Goal: Download file/media

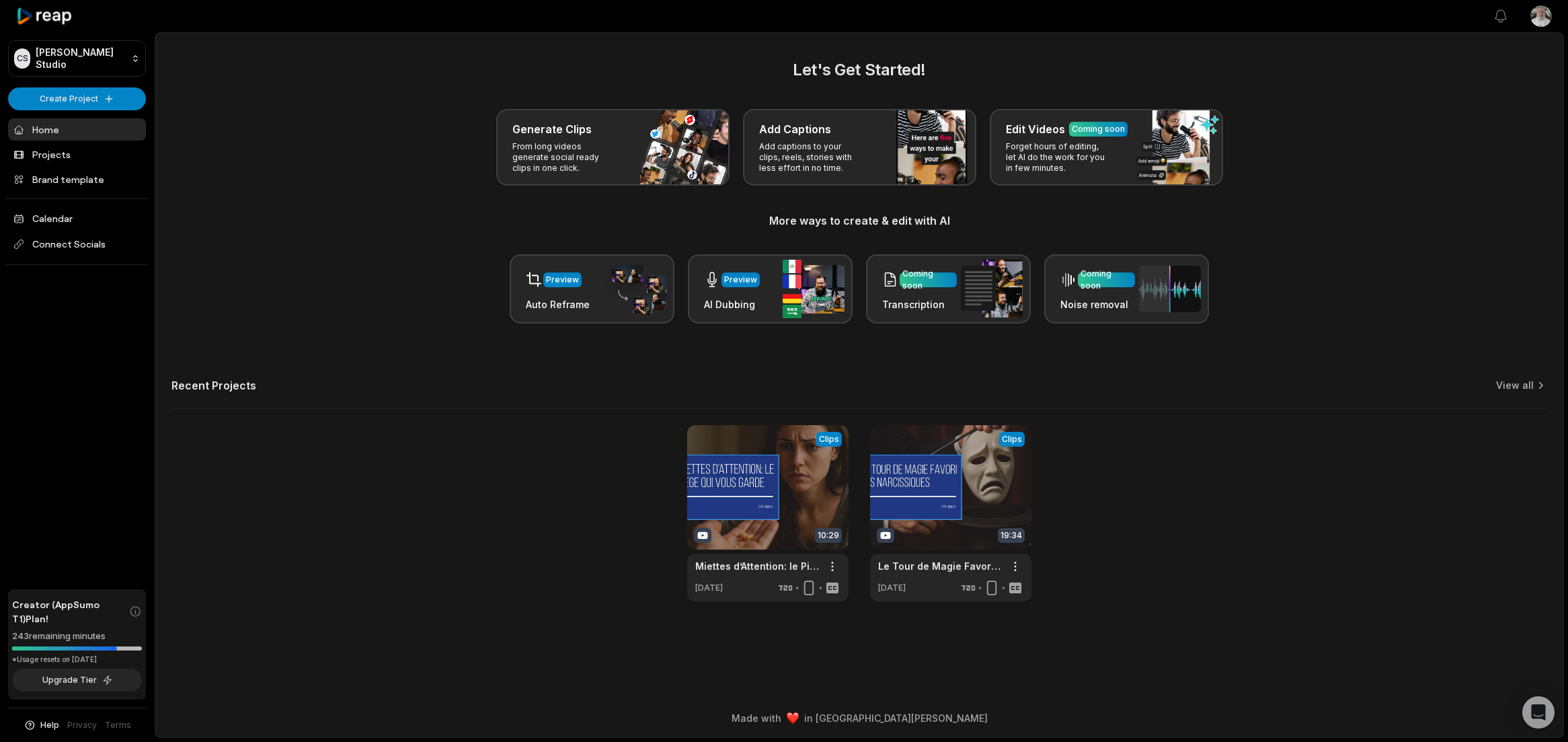
click at [603, 608] on main "Let's Get Started! Generate Clips From long videos generate social ready clips …" at bounding box center [858, 366] width 1408 height 666
click at [900, 485] on link at bounding box center [950, 514] width 161 height 177
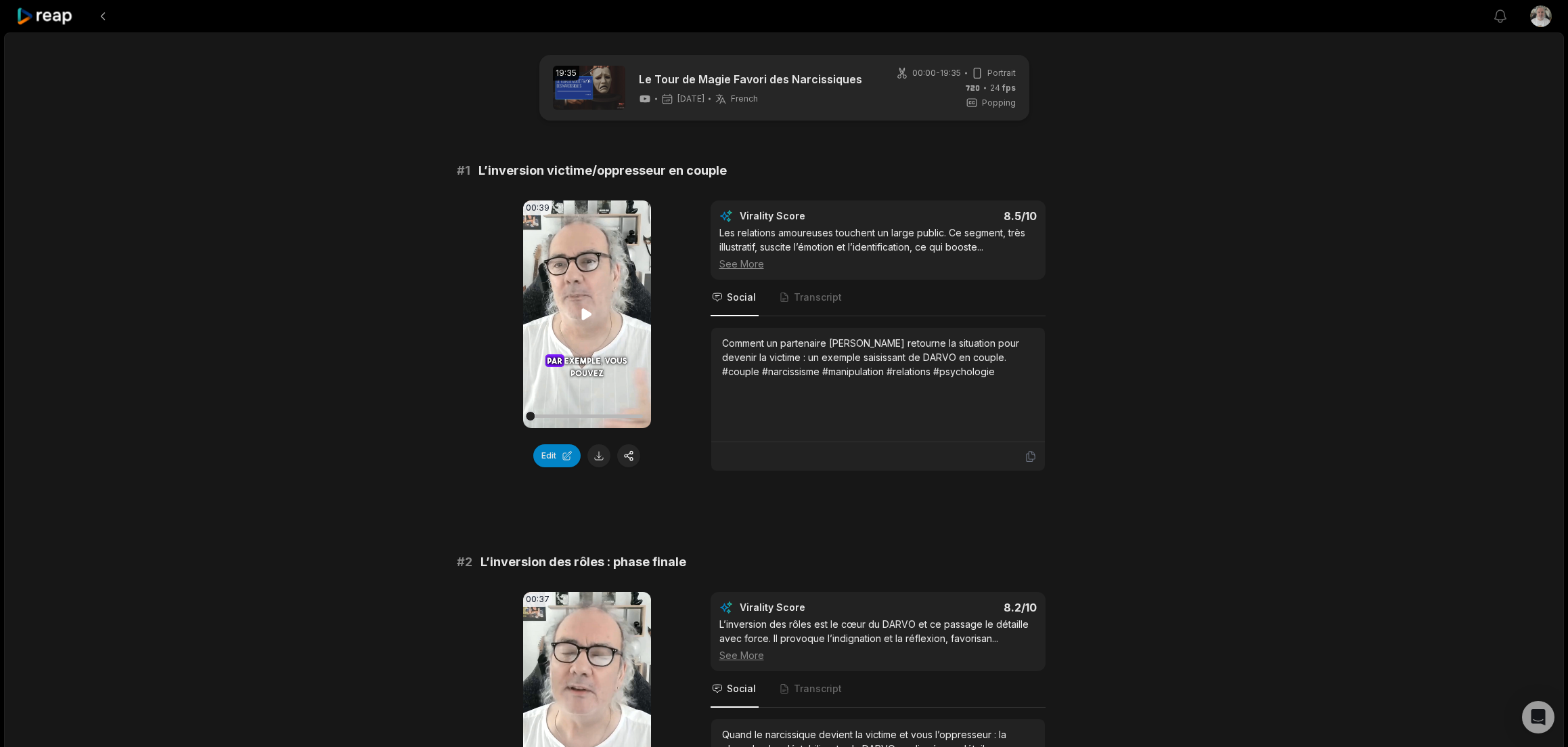
click at [557, 329] on video "Your browser does not support mp4 format." at bounding box center [587, 313] width 128 height 227
drag, startPoint x: 577, startPoint y: 422, endPoint x: 528, endPoint y: 426, distance: 49.2
click at [528, 426] on div "00:39 Your browser does not support mp4 format." at bounding box center [587, 313] width 128 height 227
drag, startPoint x: 533, startPoint y: 412, endPoint x: 518, endPoint y: 417, distance: 15.8
click at [518, 417] on div "00:39 Your browser does not support mp4 format. Edit Virality Score 8.5 /10 Les…" at bounding box center [784, 336] width 655 height 271
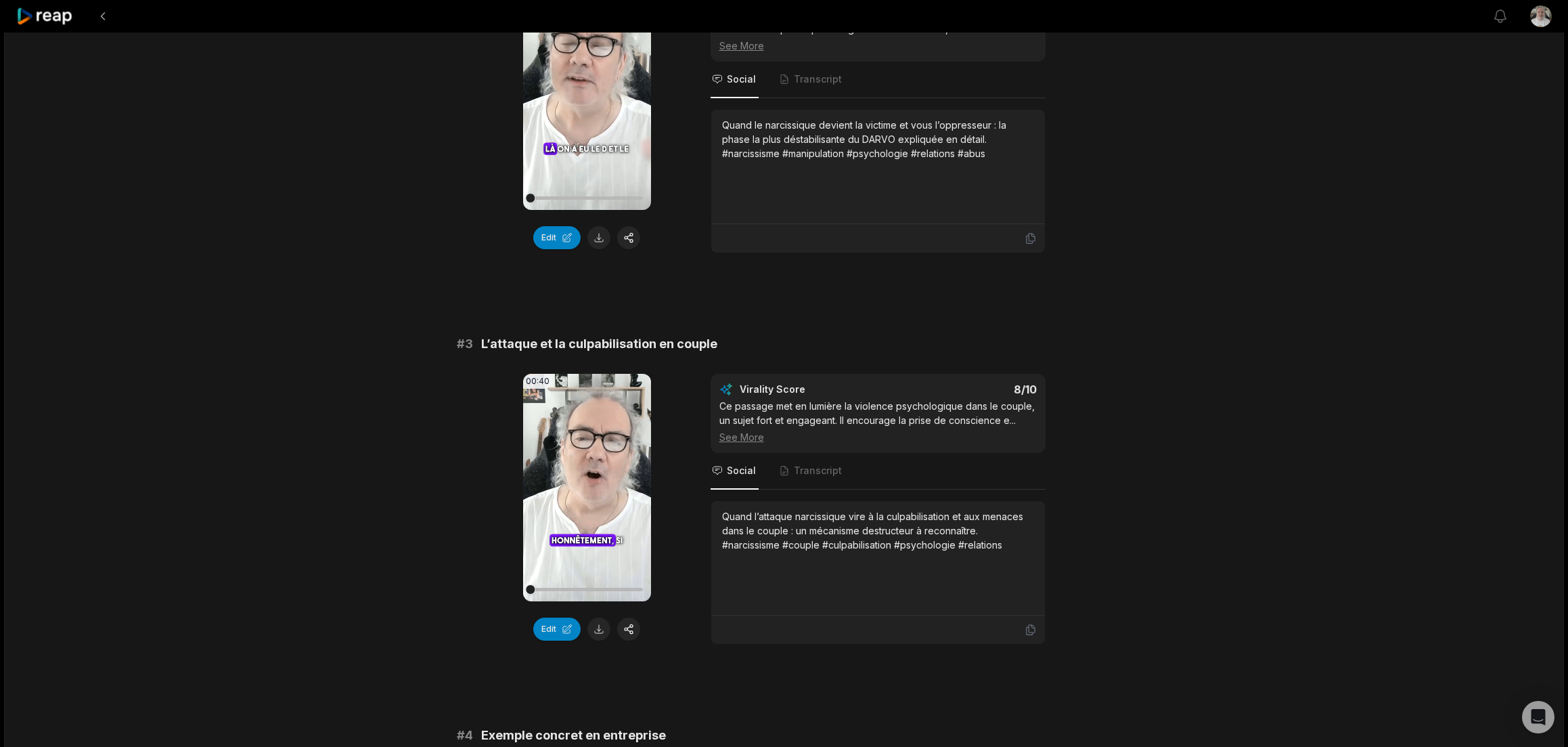
scroll to position [677, 0]
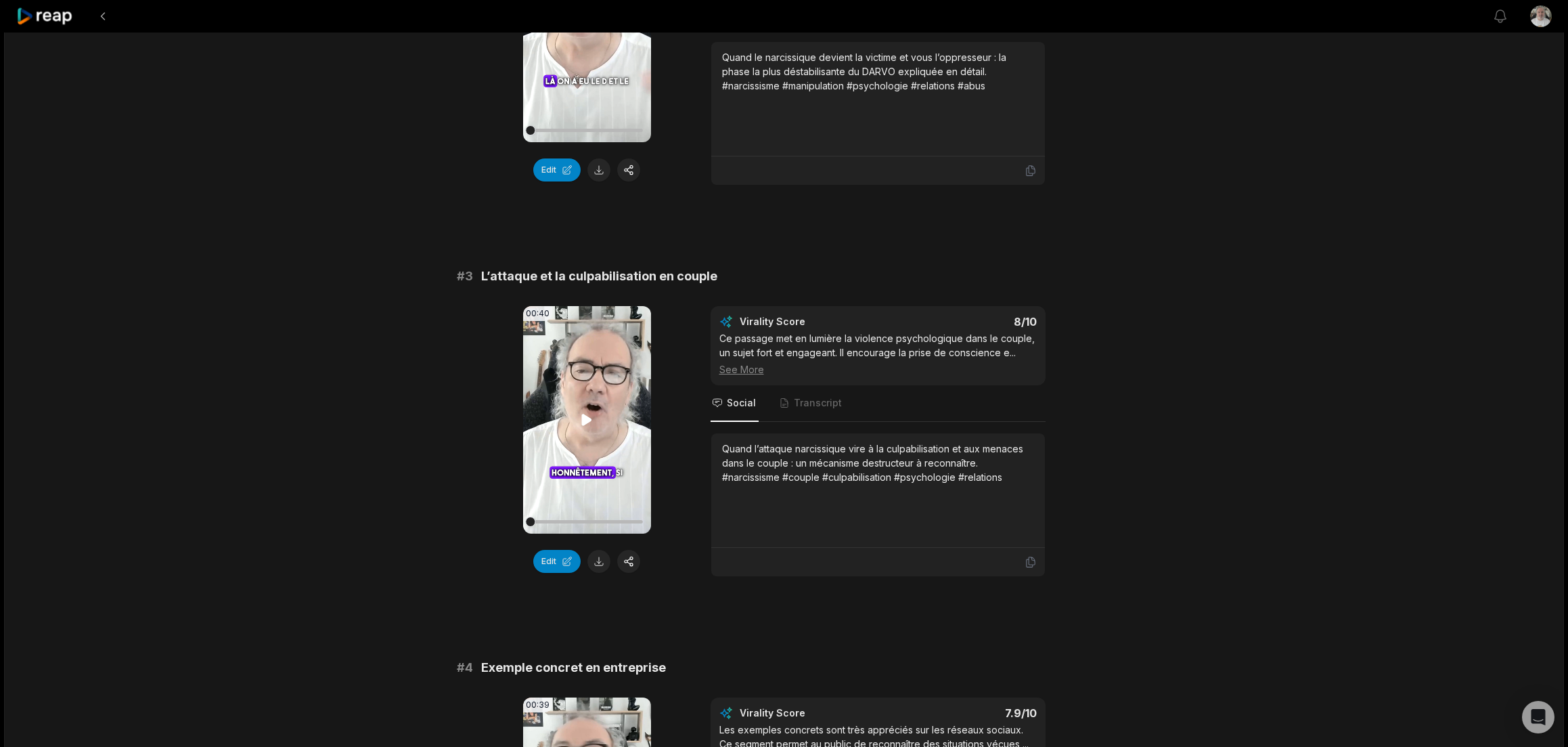
click at [577, 413] on video "Your browser does not support mp4 format." at bounding box center [587, 419] width 128 height 227
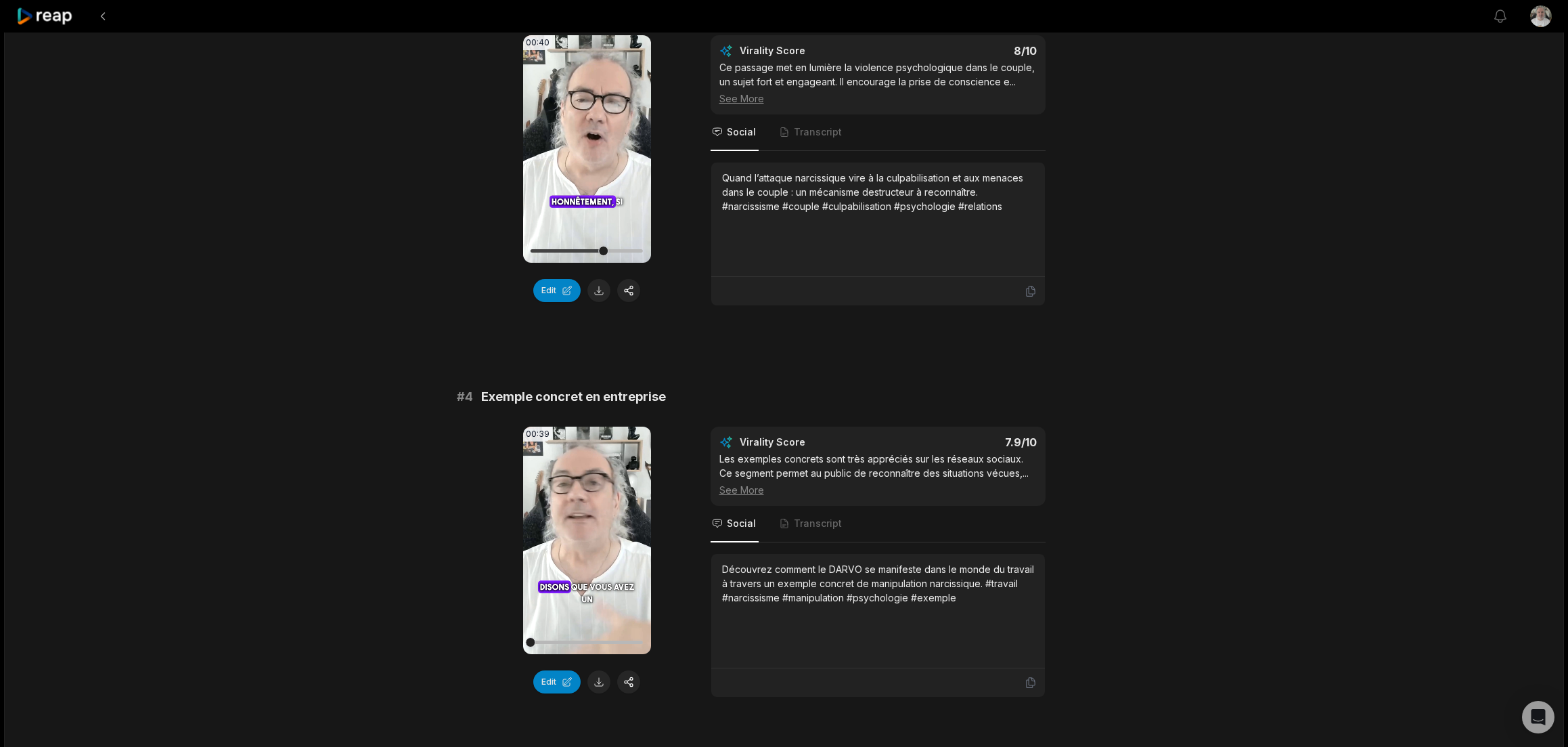
scroll to position [1015, 0]
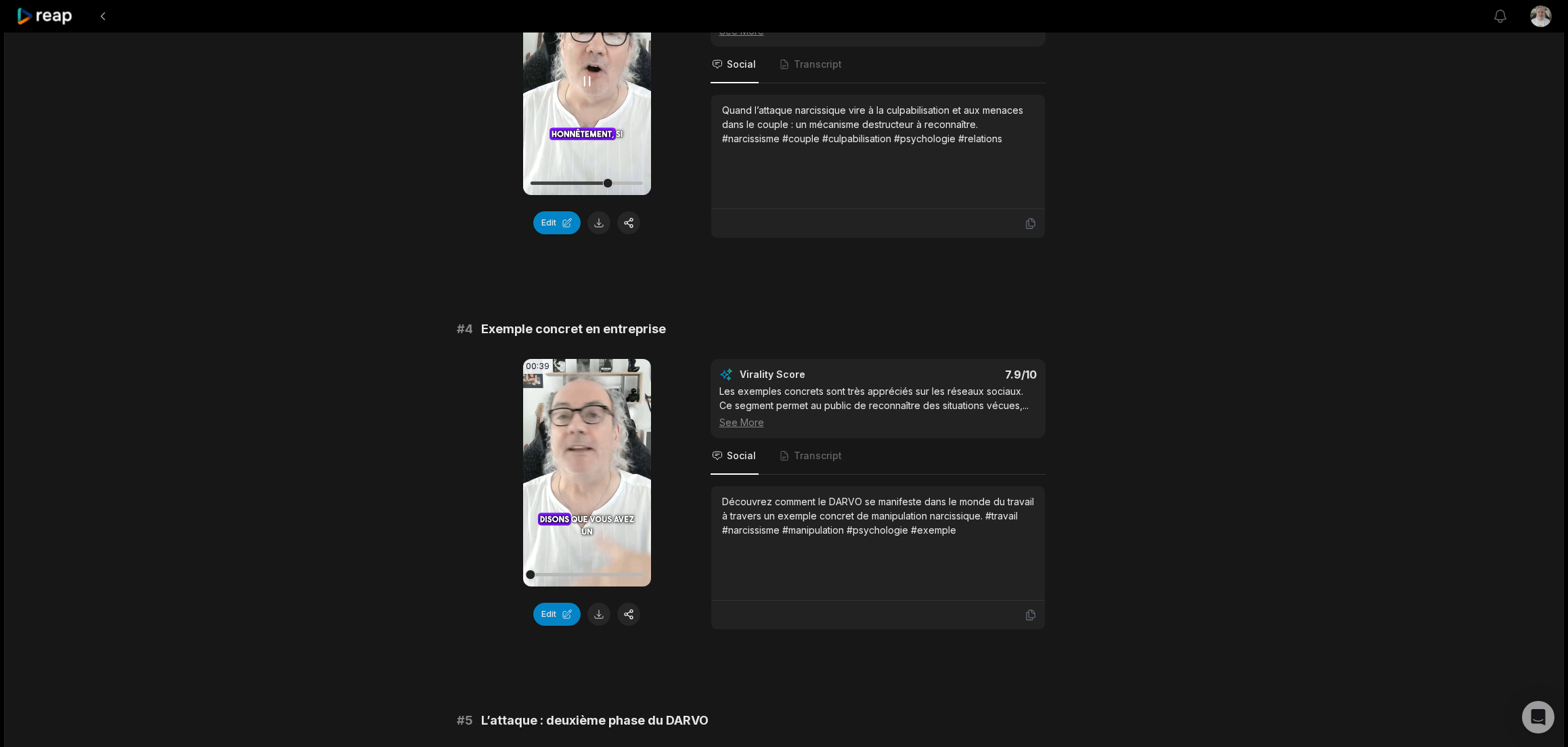
click at [585, 85] on icon at bounding box center [588, 81] width 5 height 9
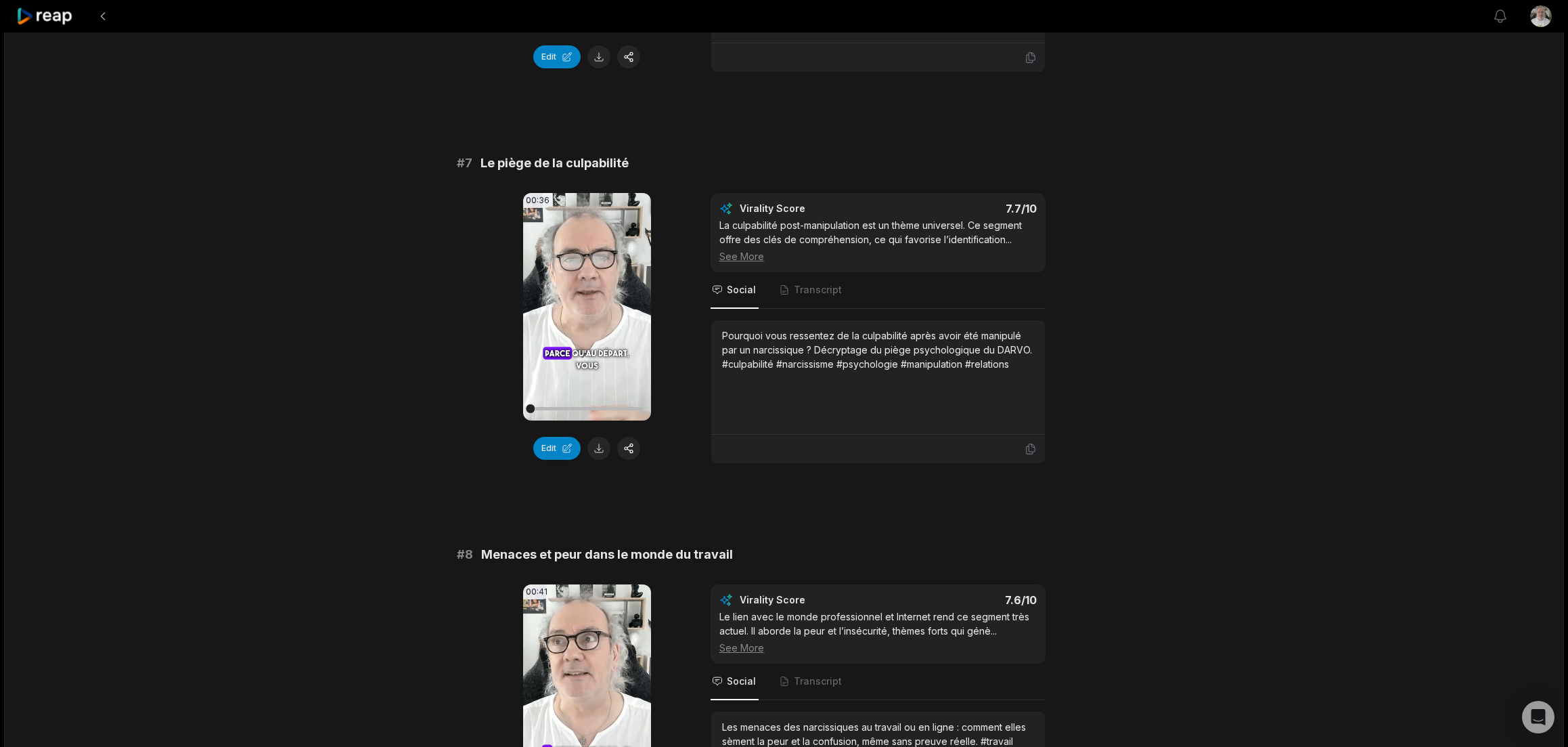
scroll to position [2438, 0]
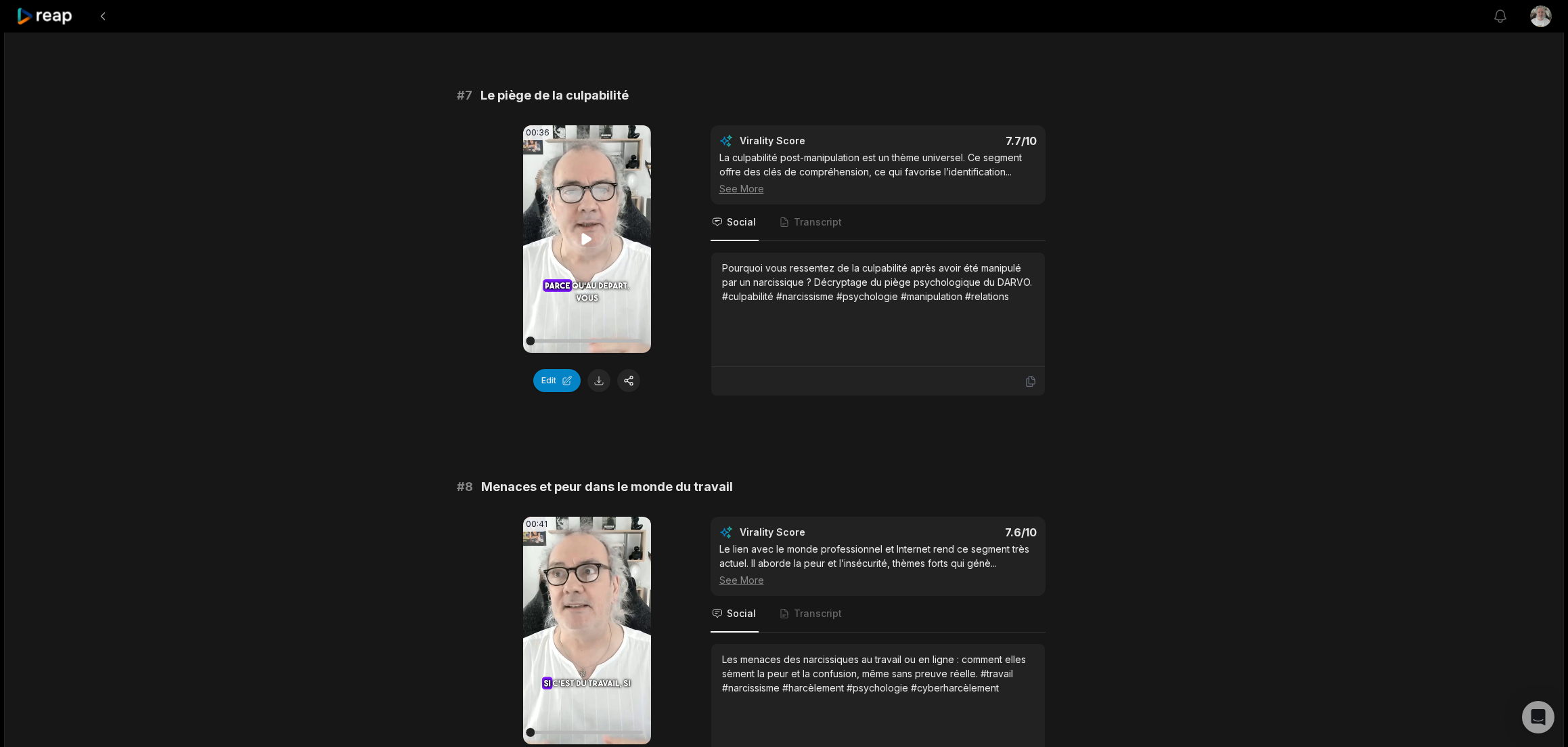
click at [584, 234] on icon at bounding box center [587, 238] width 10 height 12
click at [599, 382] on button at bounding box center [600, 381] width 23 height 23
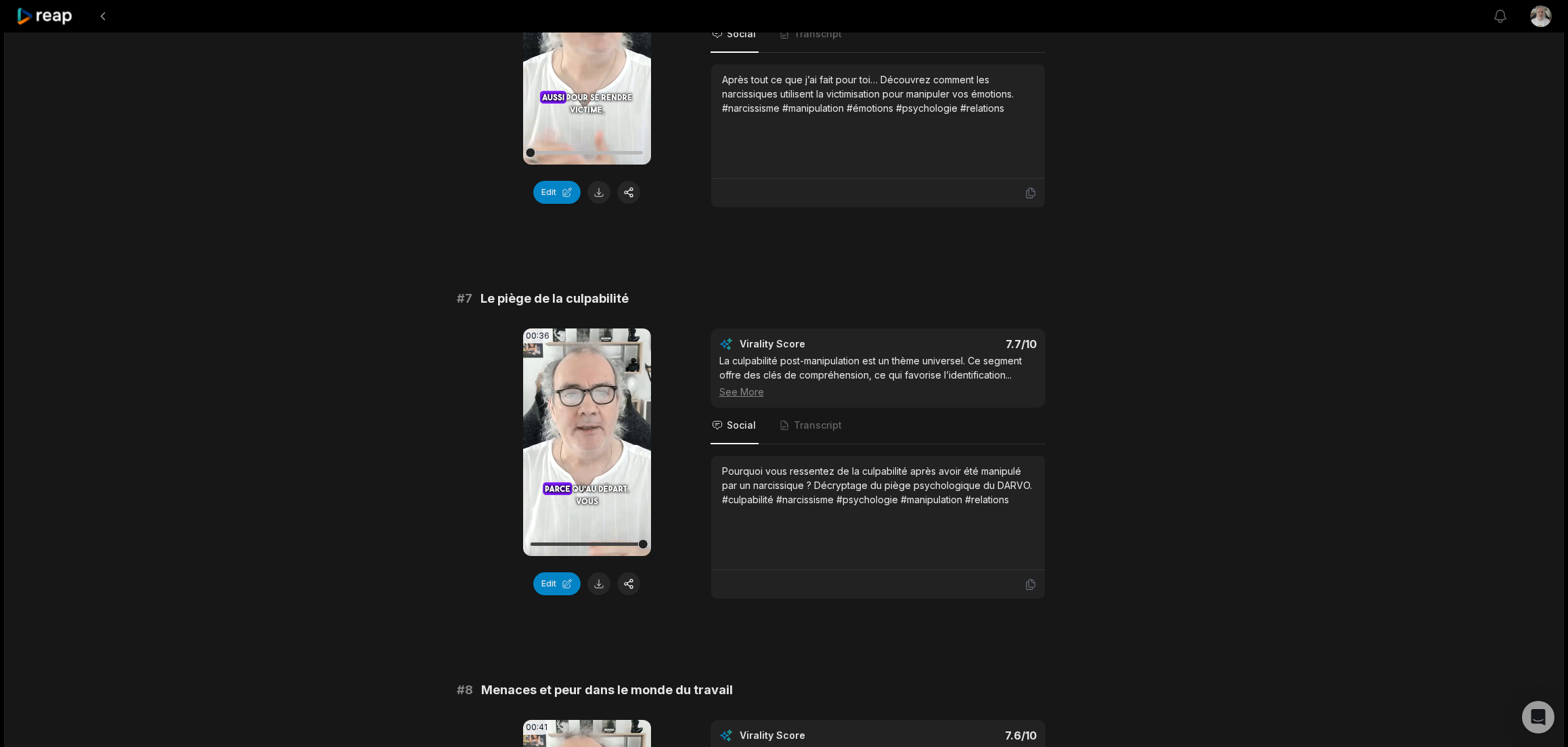
scroll to position [2302, 0]
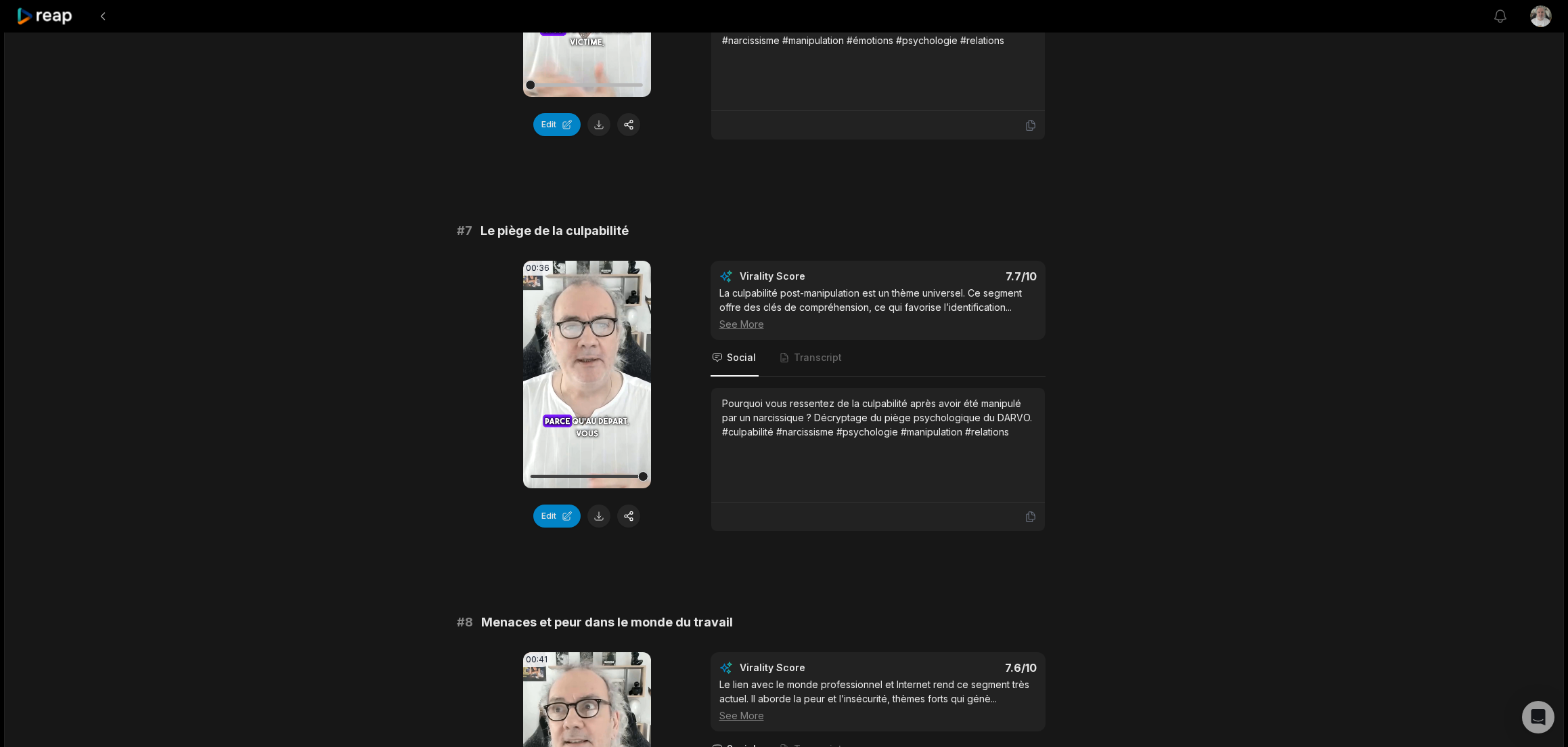
click at [947, 455] on div "Pourquoi vous ressentez de la culpabilité après avoir été manipulé par un narci…" at bounding box center [879, 444] width 312 height 98
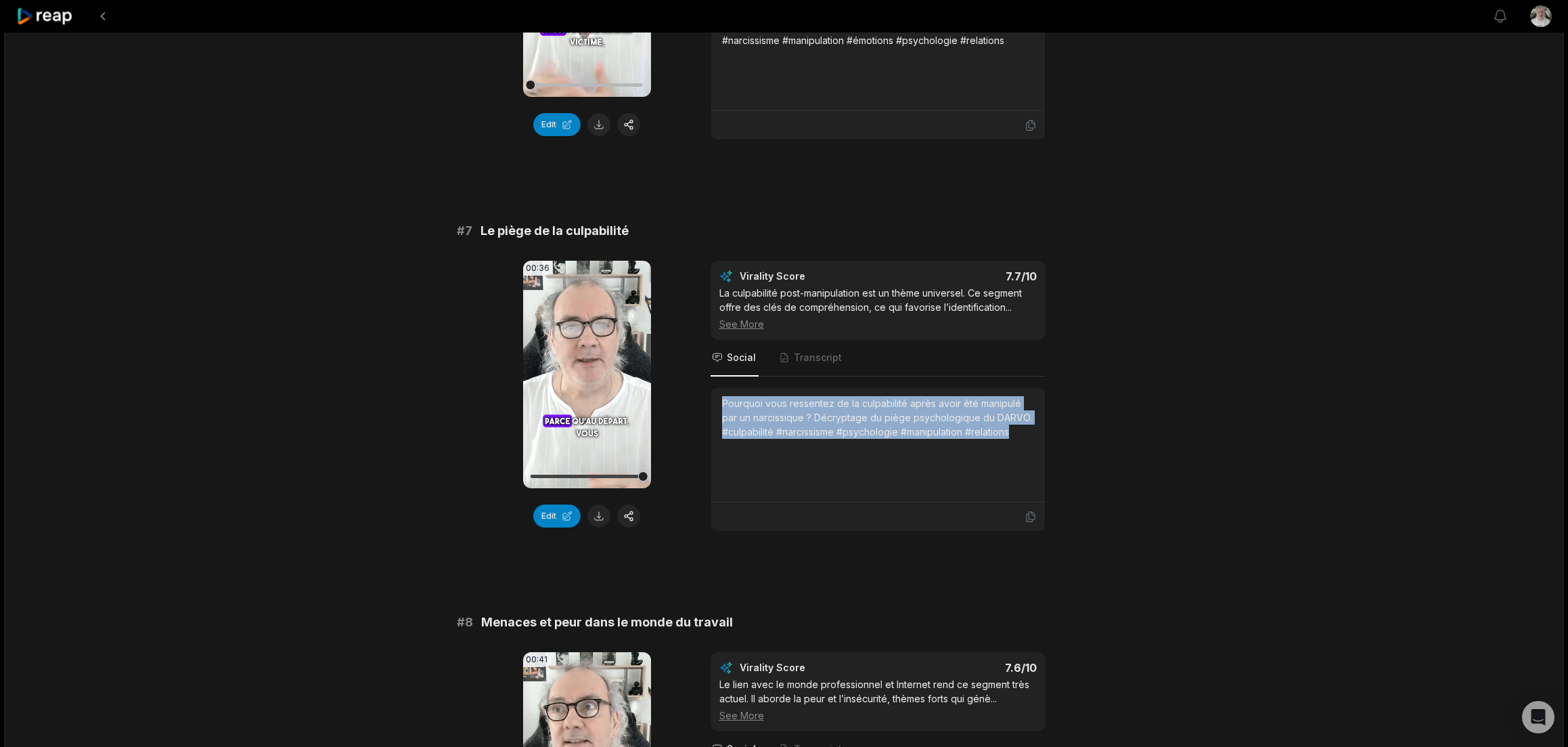
drag, startPoint x: 1034, startPoint y: 429, endPoint x: 717, endPoint y: 401, distance: 318.2
click at [717, 401] on div "Pourquoi vous ressentez de la culpabilité après avoir été manipulé par un narci…" at bounding box center [879, 444] width 334 height 114
copy div "Pourquoi vous ressentez de la culpabilité après avoir été manipulé par un narci…"
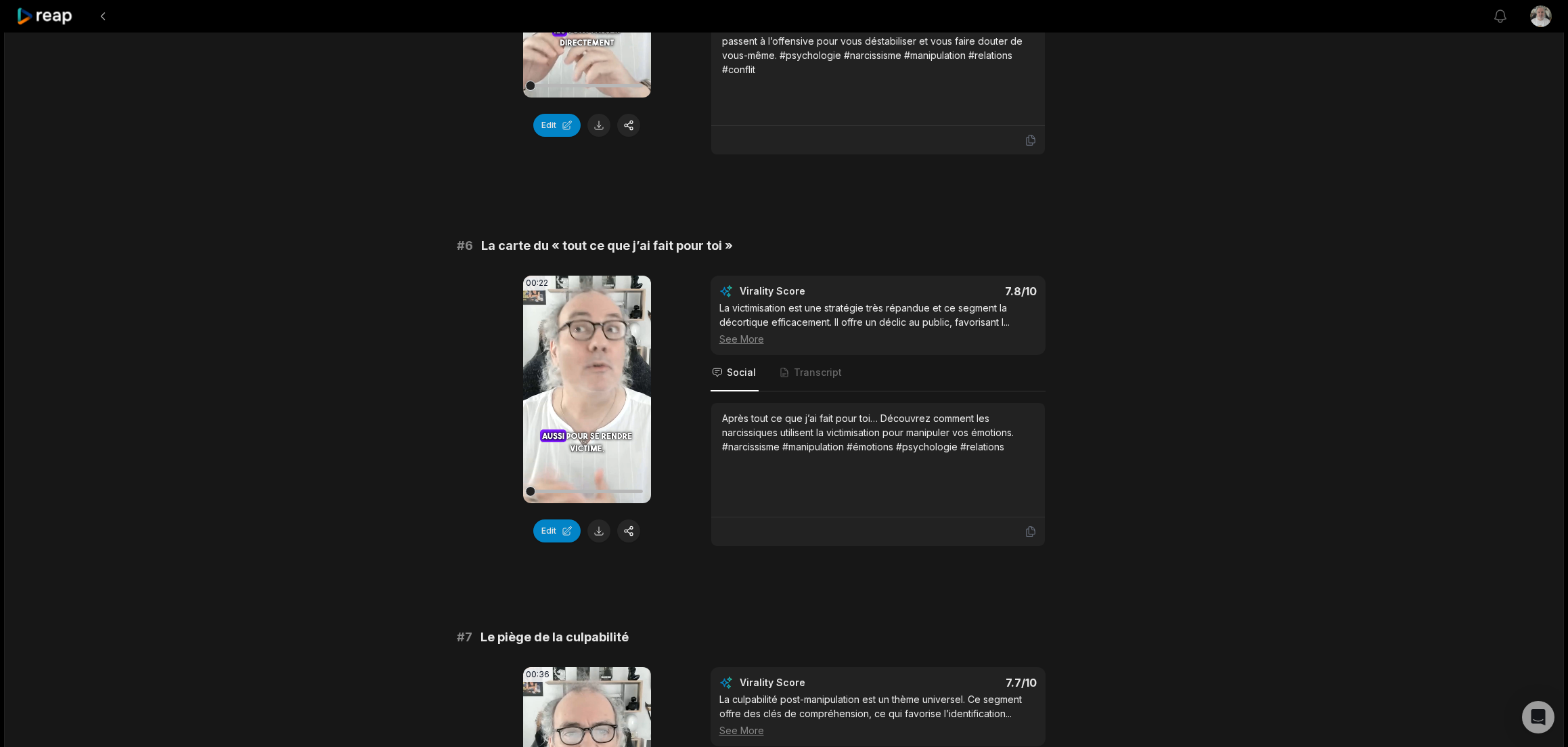
scroll to position [1761, 0]
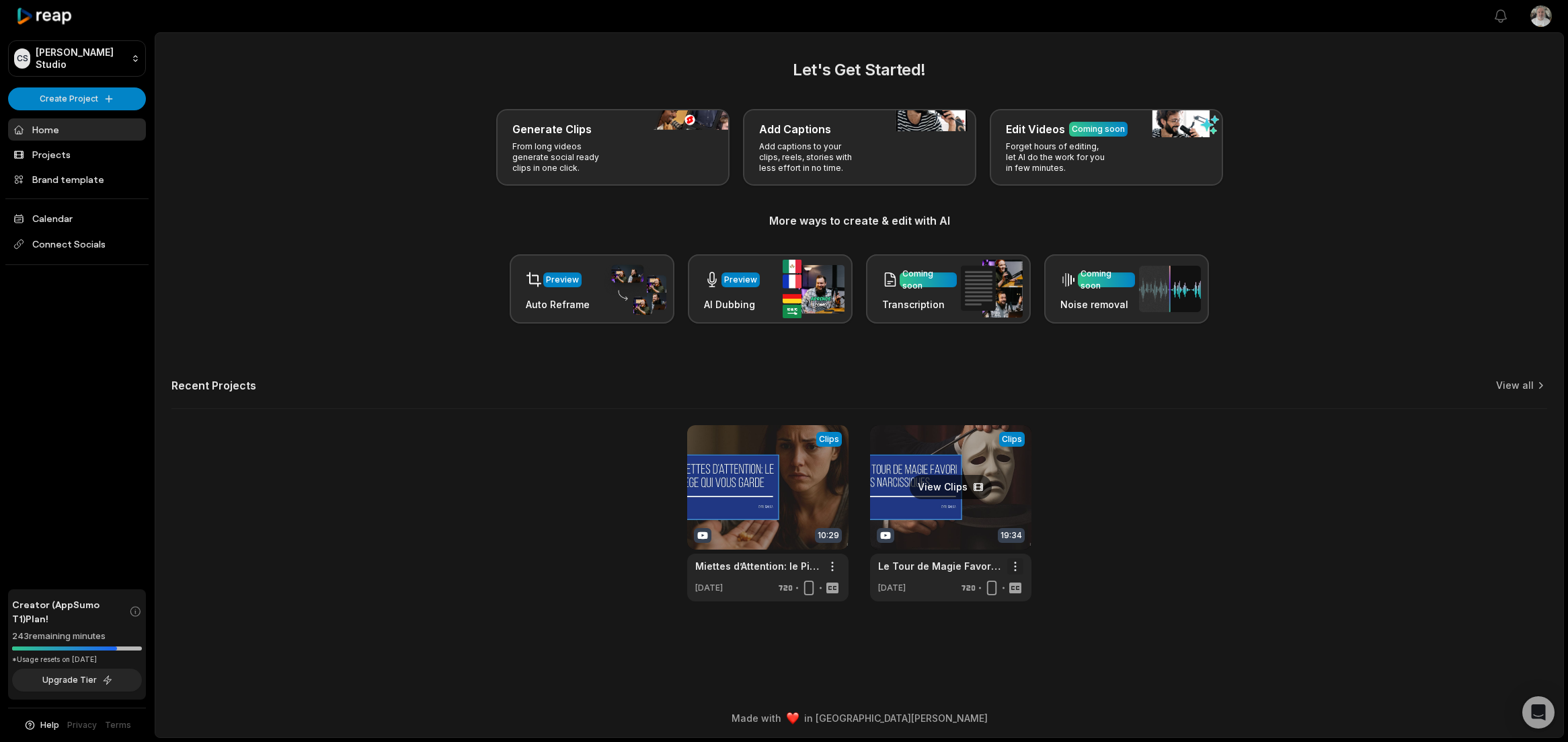
click at [1017, 563] on html "CS [PERSON_NAME] Studio Create Project Home Projects Brand template Calendar Co…" at bounding box center [784, 371] width 1568 height 742
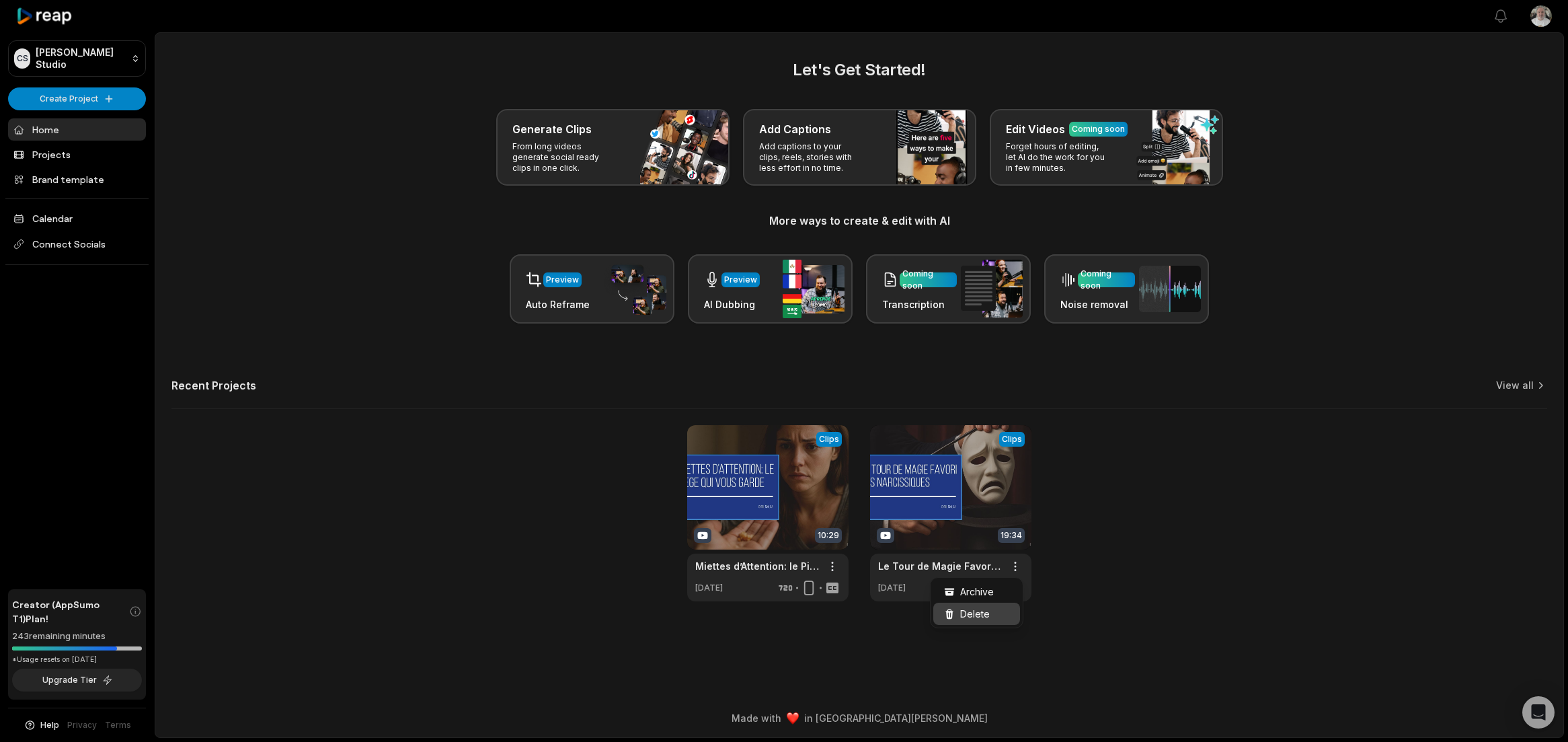
click at [975, 614] on span "Delete" at bounding box center [974, 614] width 29 height 14
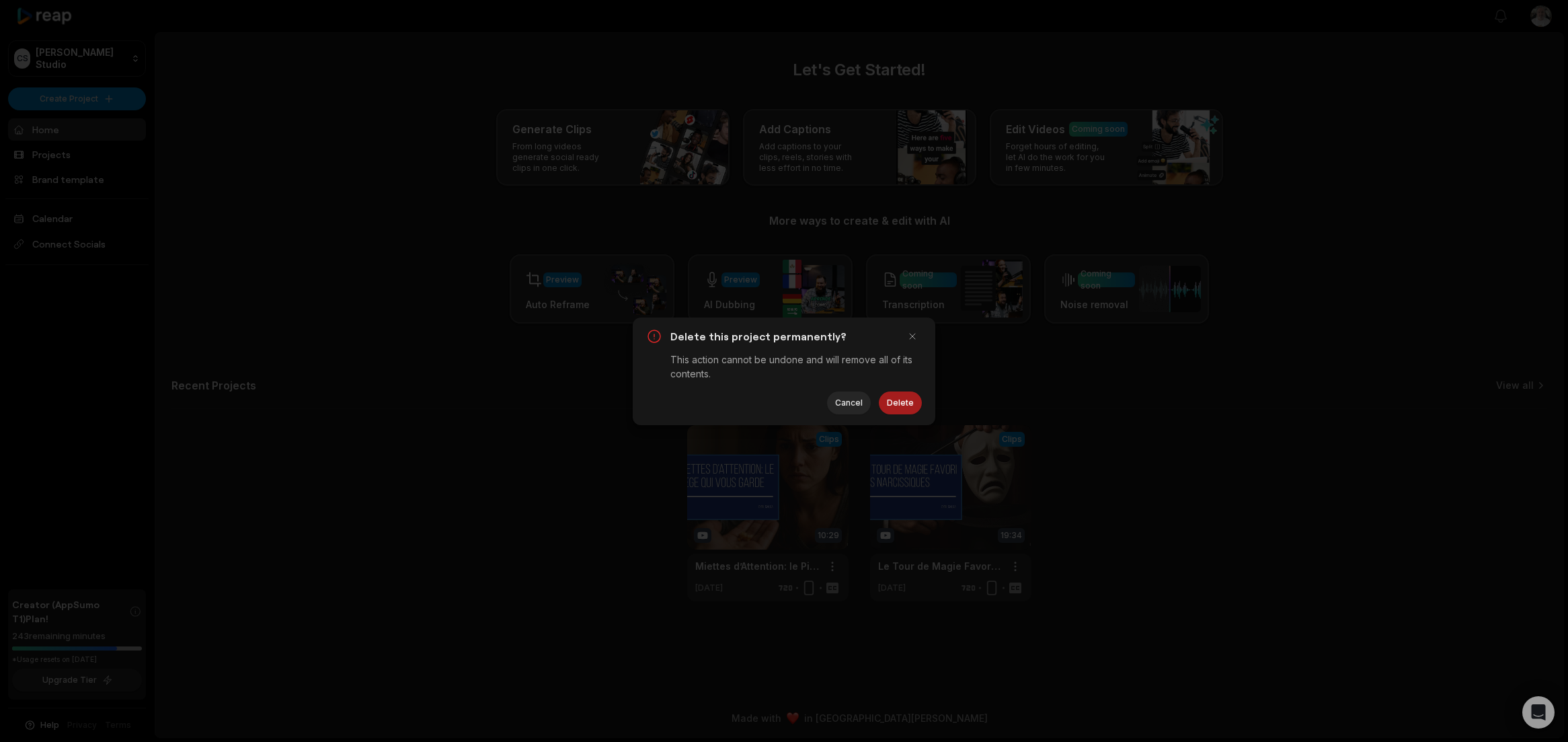
click at [897, 406] on button "Delete" at bounding box center [900, 403] width 43 height 23
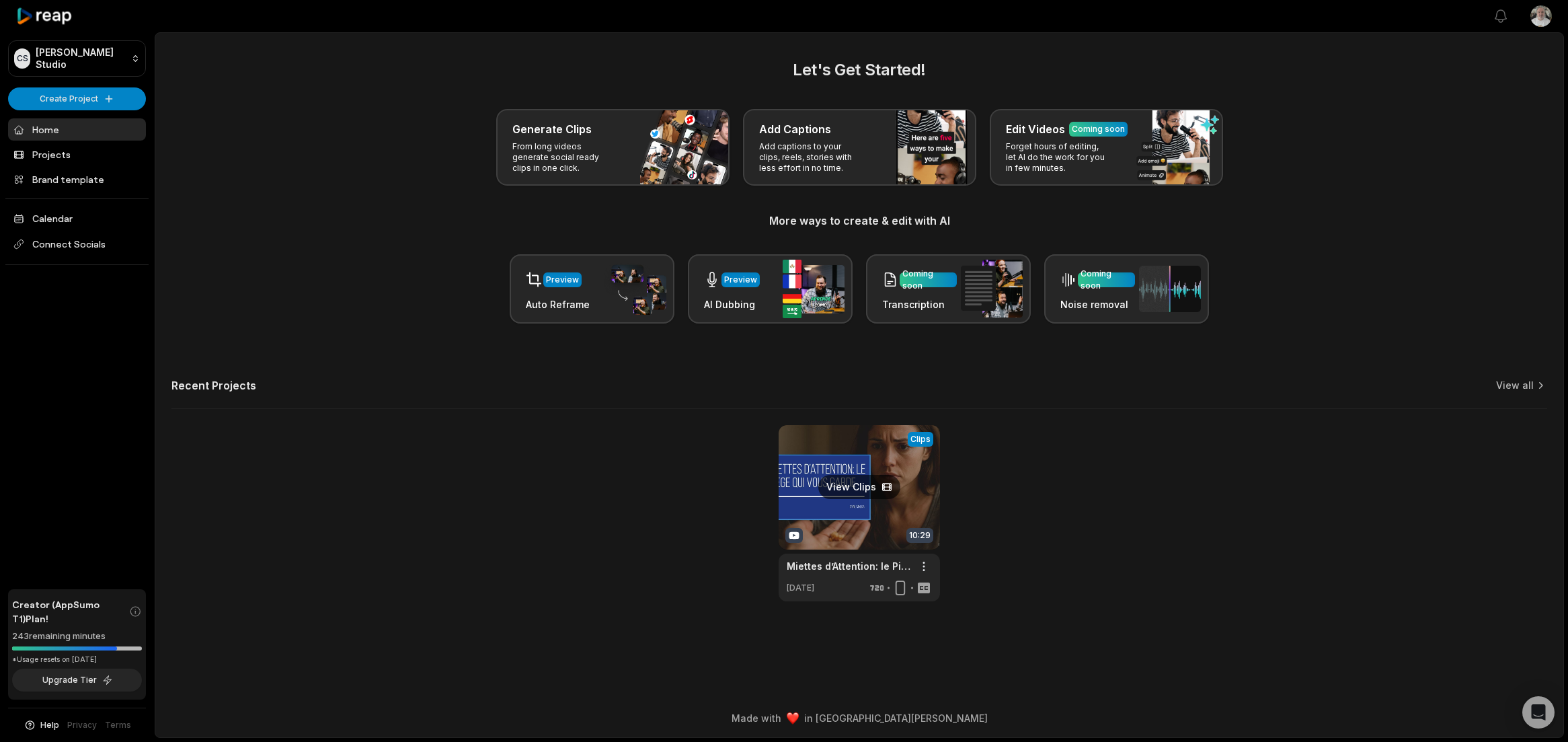
click at [867, 453] on link at bounding box center [858, 514] width 161 height 177
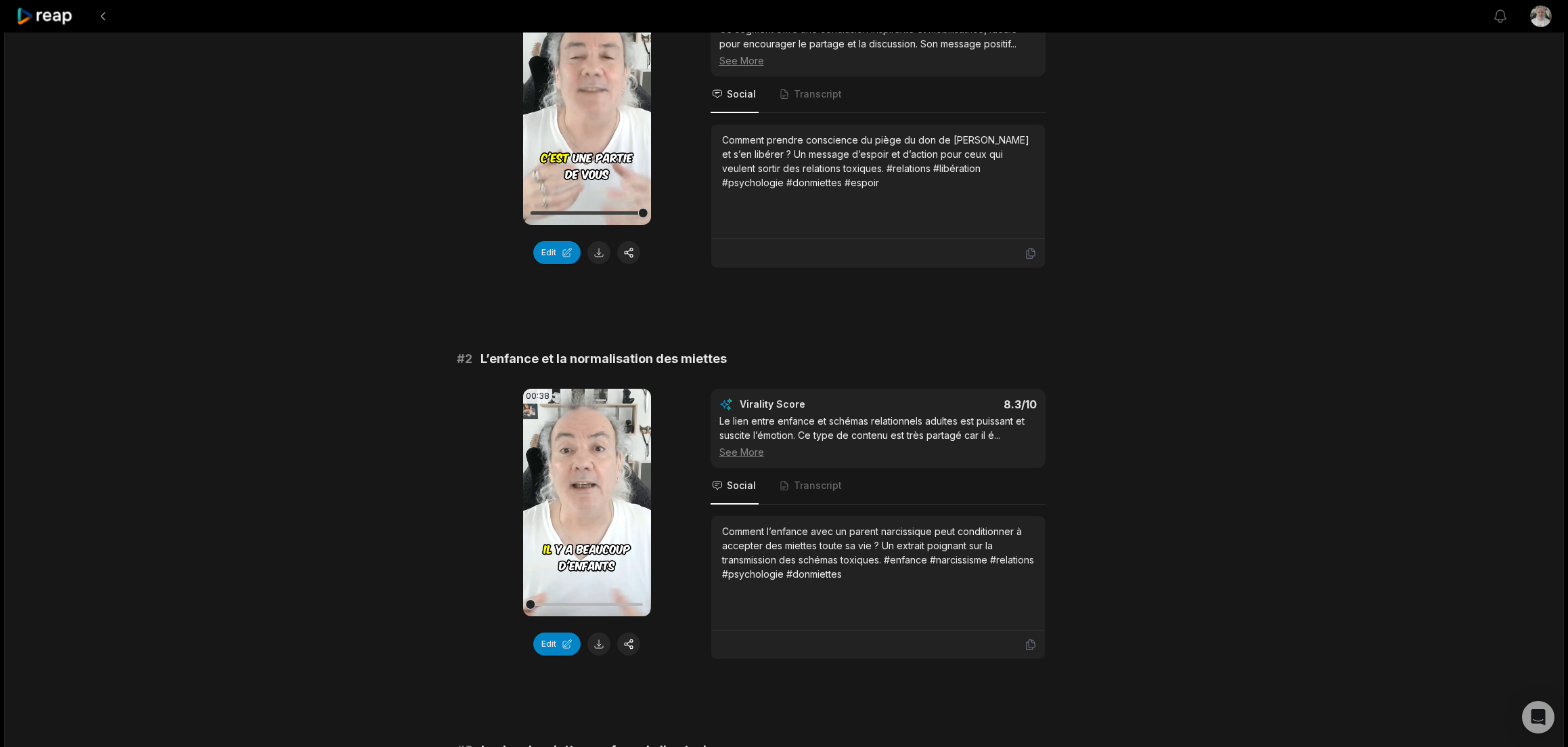
scroll to position [271, 0]
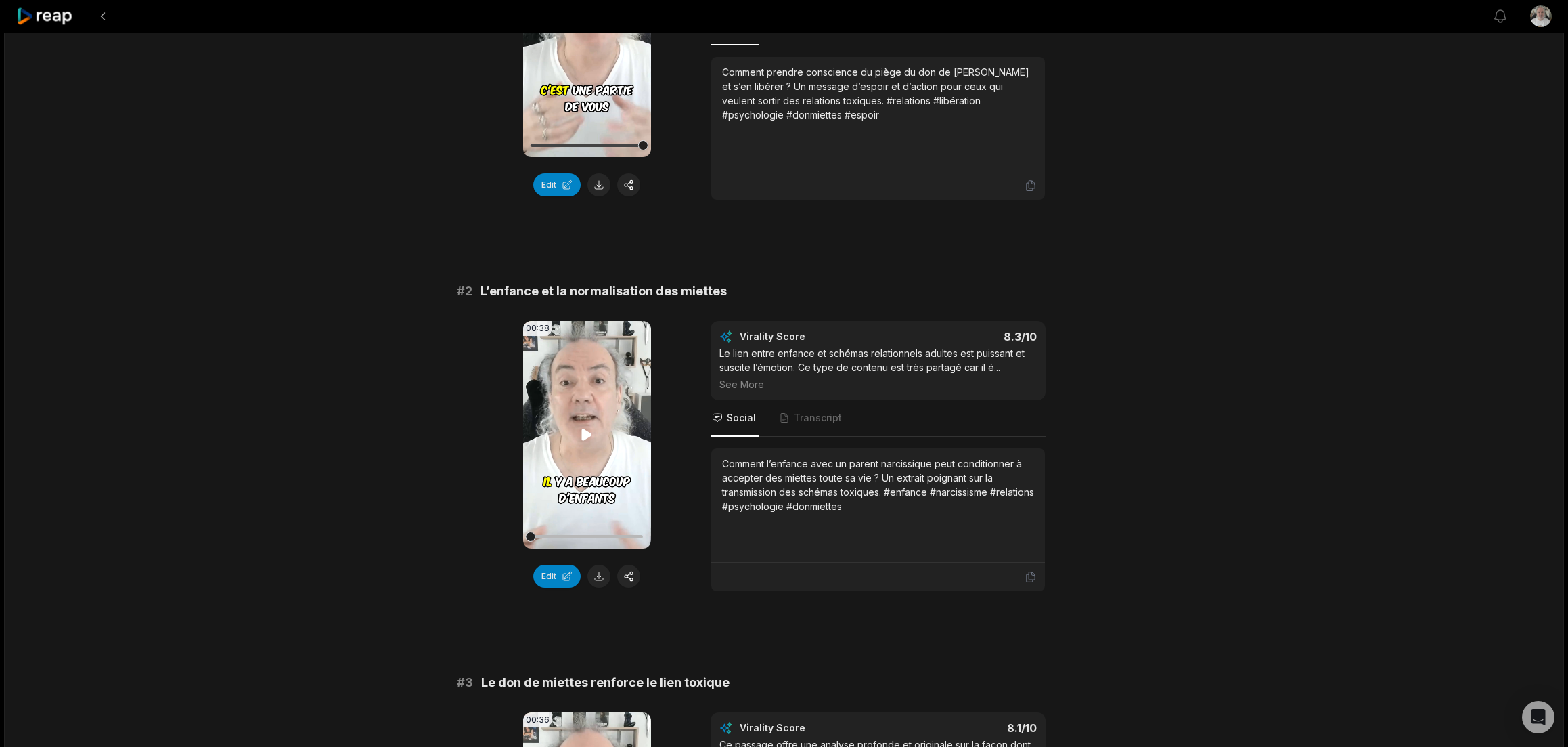
click at [584, 417] on video "Your browser does not support mp4 format." at bounding box center [587, 434] width 128 height 227
click at [595, 575] on button at bounding box center [600, 576] width 23 height 23
click at [846, 514] on div "Comment l’enfance avec un parent narcissique peut conditionner à accepter des m…" at bounding box center [879, 505] width 312 height 98
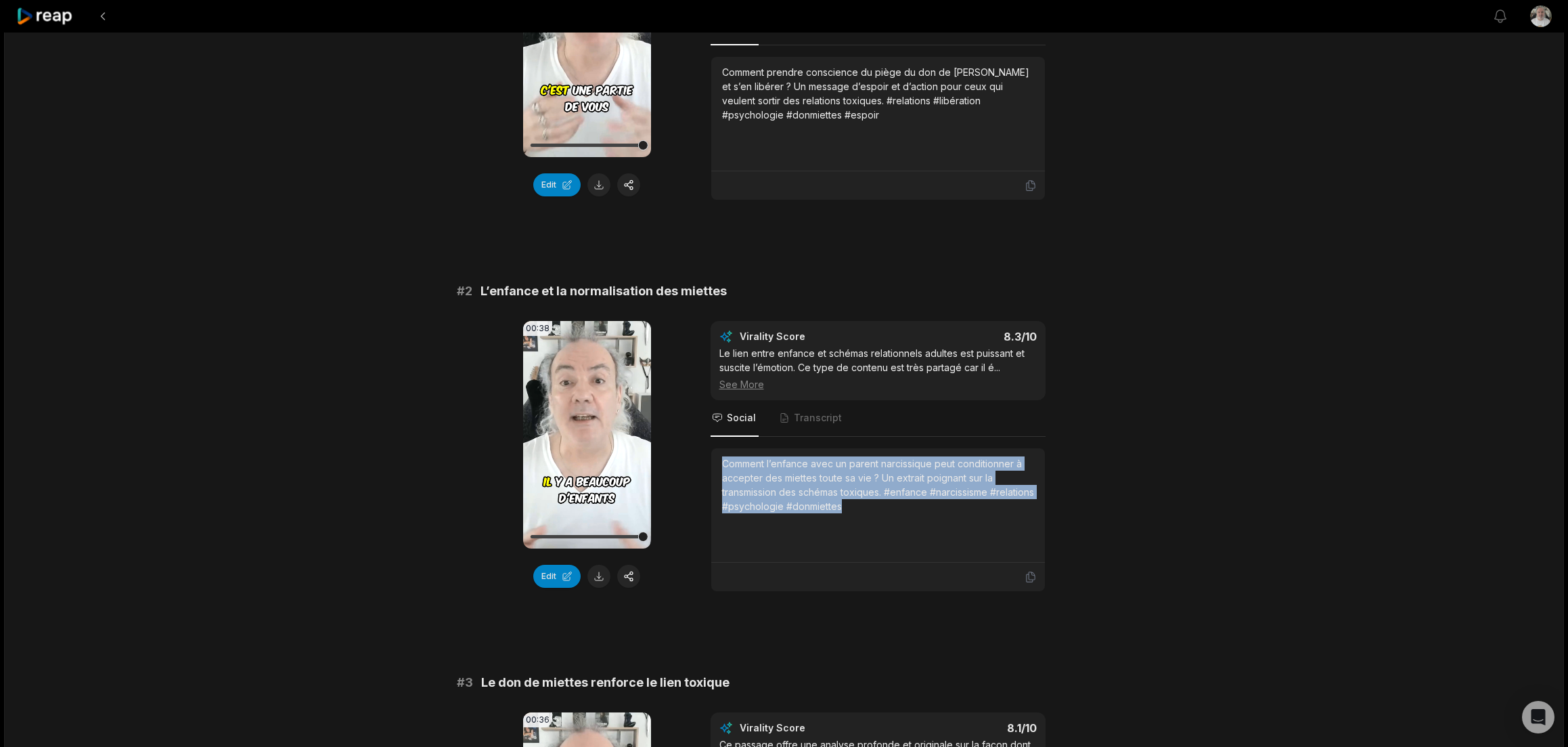
drag, startPoint x: 844, startPoint y: 503, endPoint x: 699, endPoint y: 463, distance: 150.4
click at [699, 463] on div "00:38 Your browser does not support mp4 format. Edit Virality Score 8.3 /10 Le …" at bounding box center [784, 456] width 655 height 271
copy div "Comment l’enfance avec un parent narcissique peut conditionner à accepter des m…"
